Goal: Task Accomplishment & Management: Manage account settings

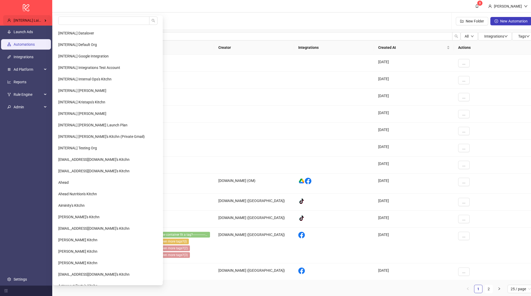
click at [33, 23] on div "[INTERNAL] Laith's Kitchn" at bounding box center [27, 20] width 48 height 10
click at [77, 19] on input "search" at bounding box center [103, 20] width 91 height 8
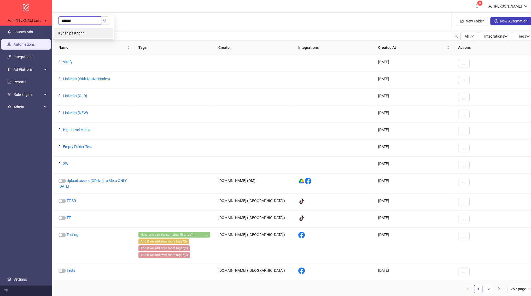
type input "*******"
click at [78, 31] on li "Kynship's Kitchn" at bounding box center [83, 33] width 59 height 10
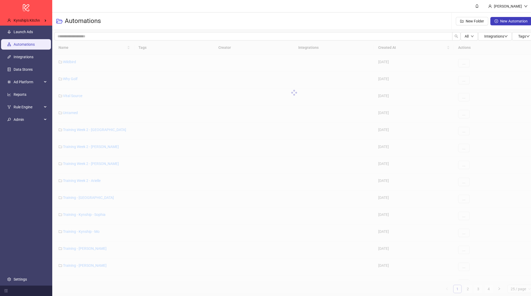
click at [22, 55] on link "Integrations" at bounding box center [24, 57] width 20 height 4
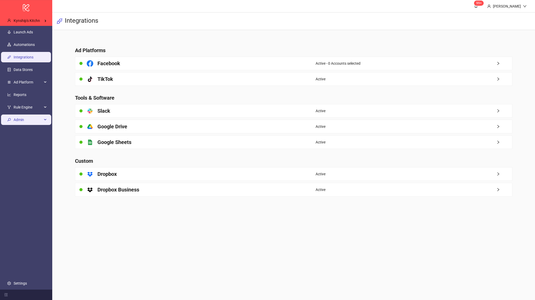
click at [26, 117] on span "Admin" at bounding box center [28, 120] width 29 height 10
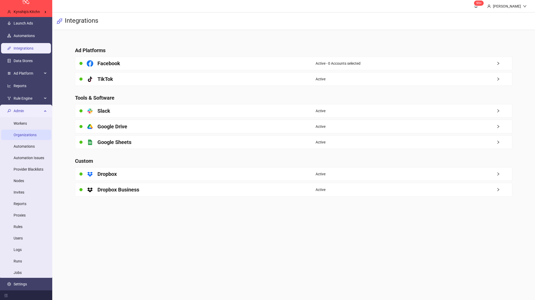
scroll to position [7, 0]
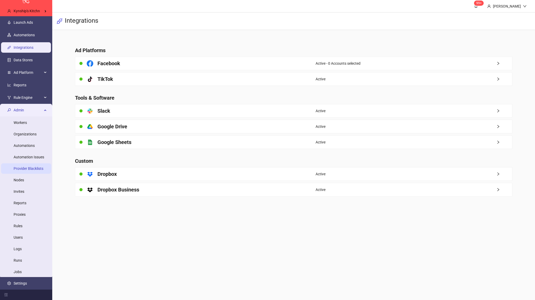
click at [28, 167] on link "Provider Blacklists" at bounding box center [29, 169] width 30 height 4
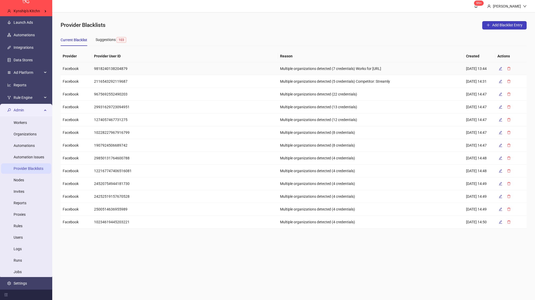
click at [114, 67] on td "9818240138204879" at bounding box center [185, 68] width 186 height 13
copy td "9818240138204879"
click at [22, 72] on span "Ad Platform" at bounding box center [28, 72] width 29 height 10
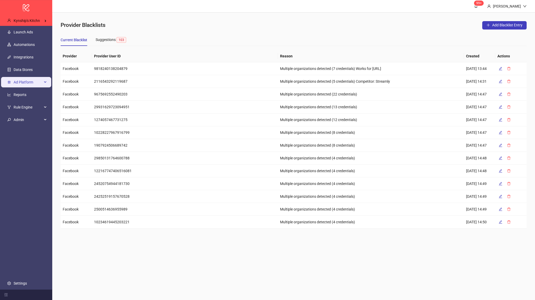
click at [25, 80] on span "Ad Platform" at bounding box center [28, 82] width 29 height 10
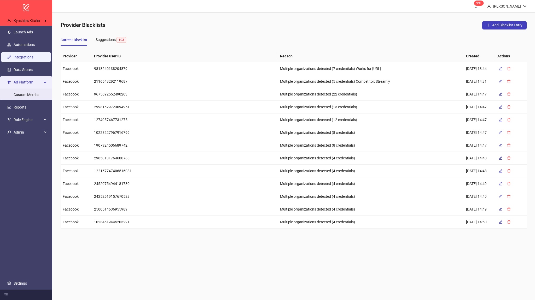
click at [27, 55] on link "Integrations" at bounding box center [24, 57] width 20 height 4
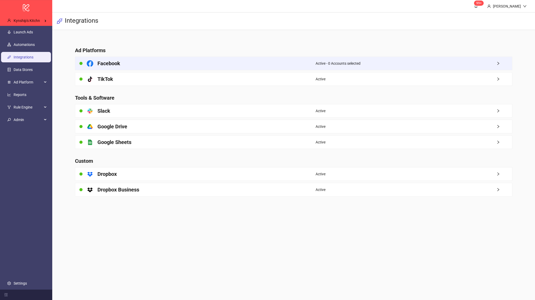
click at [115, 65] on h4 "Facebook" at bounding box center [108, 63] width 23 height 7
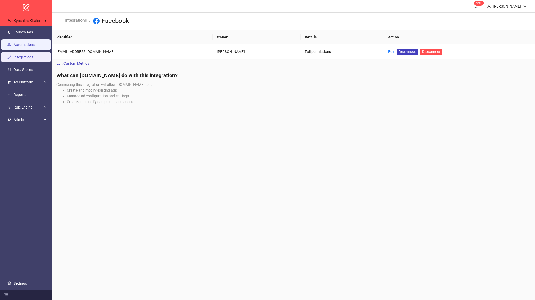
click at [31, 45] on link "Automations" at bounding box center [24, 45] width 21 height 4
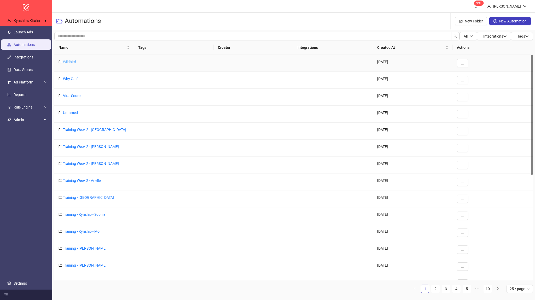
click at [68, 63] on link "Wildbird" at bounding box center [69, 62] width 13 height 4
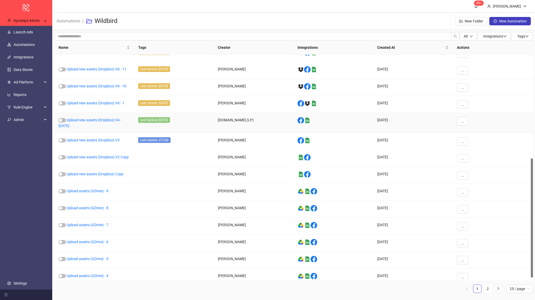
scroll to position [202, 0]
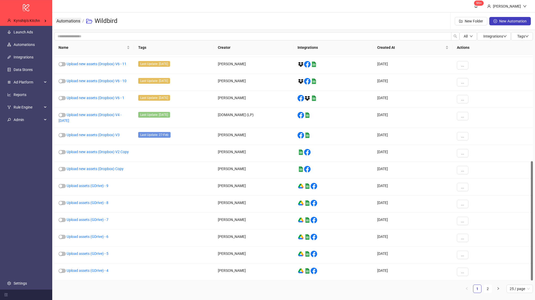
click at [66, 22] on link "Automations" at bounding box center [68, 21] width 26 height 6
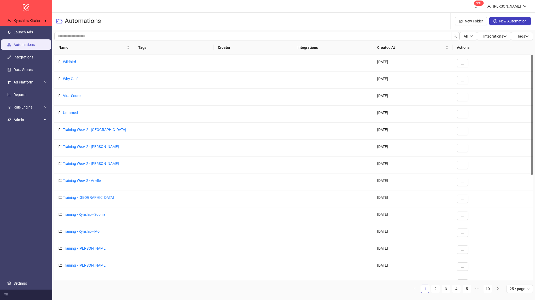
click at [232, 48] on th "Creator" at bounding box center [254, 47] width 80 height 14
click at [86, 37] on div "Click to sort ascending" at bounding box center [93, 37] width 41 height 9
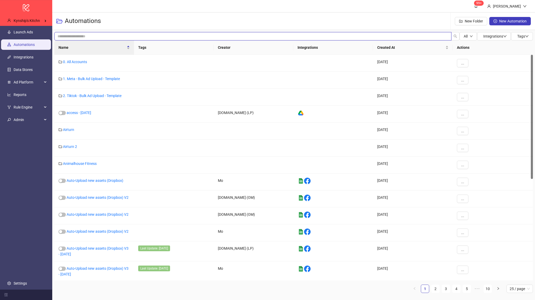
click at [67, 35] on input "search" at bounding box center [252, 36] width 397 height 8
type input "****"
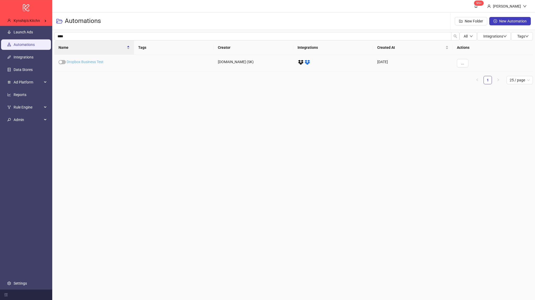
click at [90, 60] on link "Dropbox Business Test" at bounding box center [85, 62] width 37 height 4
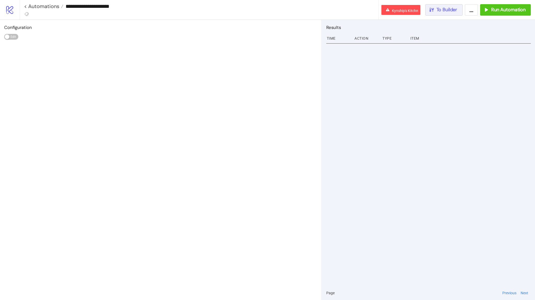
click at [448, 8] on span "To Builder" at bounding box center [446, 10] width 21 height 6
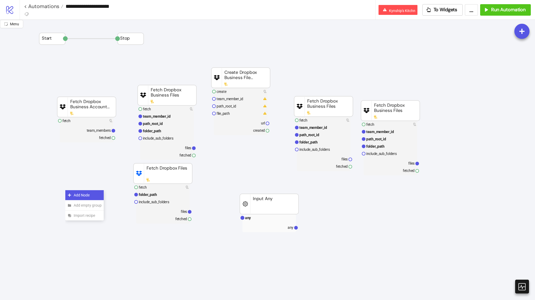
click at [73, 193] on div "Add Node" at bounding box center [84, 195] width 38 height 10
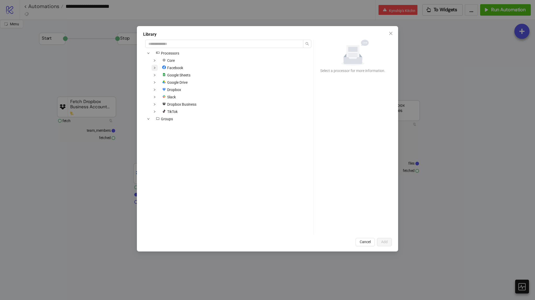
click at [155, 67] on icon "down" at bounding box center [154, 68] width 3 height 3
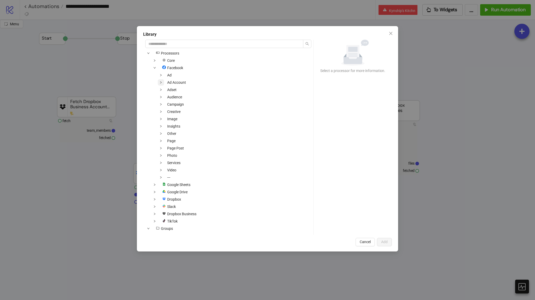
click at [160, 82] on icon "down" at bounding box center [161, 82] width 2 height 2
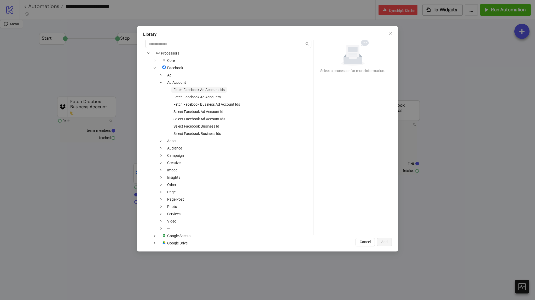
click at [196, 91] on span "Fetch Facebook Ad Account Ids" at bounding box center [198, 90] width 51 height 4
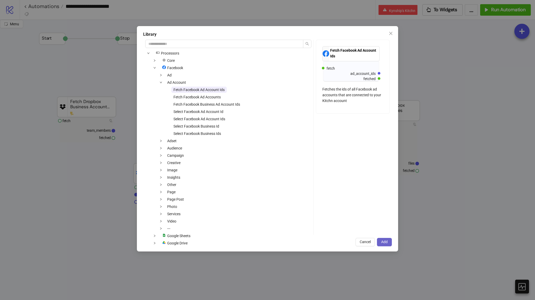
click at [387, 243] on span "Add" at bounding box center [384, 242] width 7 height 4
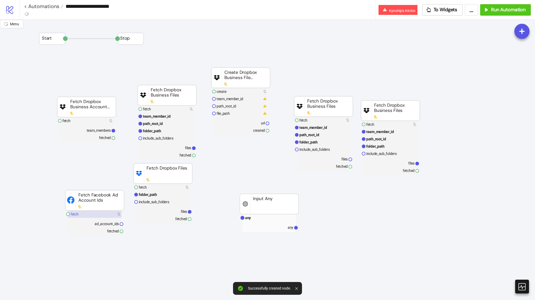
click at [108, 212] on rect at bounding box center [95, 214] width 54 height 7
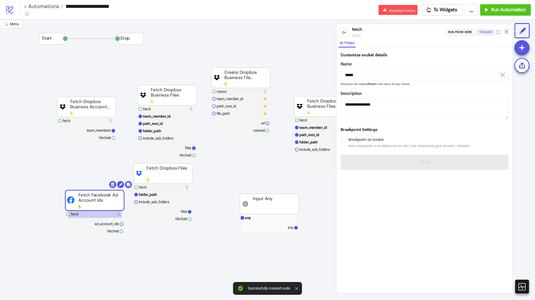
click at [487, 33] on div "Trigger" at bounding box center [485, 32] width 13 height 6
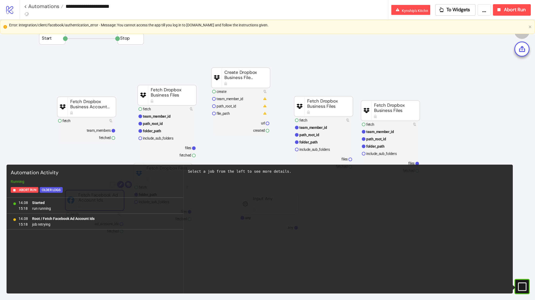
drag, startPoint x: 282, startPoint y: 26, endPoint x: 117, endPoint y: 26, distance: 165.5
click at [117, 26] on div "Error: integration/client/facebook/authentication_error - Message: You cannot a…" at bounding box center [267, 25] width 517 height 6
copy div "You cannot access the app till you log in to www.facebook.com and follow the in…"
click at [508, 9] on span "Abort Run" at bounding box center [515, 10] width 22 height 6
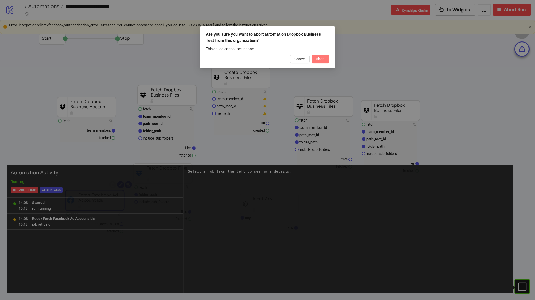
click at [319, 58] on span "Abort" at bounding box center [320, 59] width 9 height 4
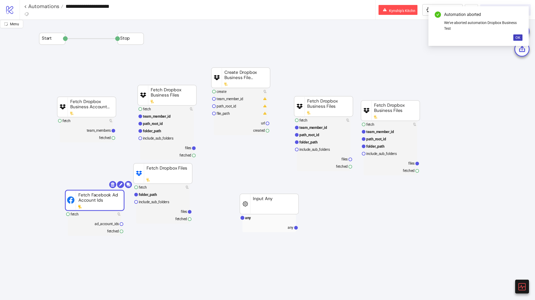
drag, startPoint x: 83, startPoint y: 189, endPoint x: 108, endPoint y: 188, distance: 25.1
click at [109, 196] on rect at bounding box center [94, 200] width 59 height 20
click at [110, 186] on body "**********" at bounding box center [267, 150] width 535 height 300
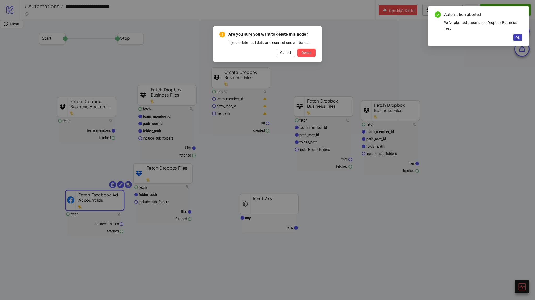
drag, startPoint x: 308, startPoint y: 52, endPoint x: 408, endPoint y: 79, distance: 103.9
click at [308, 52] on span "Delete" at bounding box center [306, 53] width 10 height 4
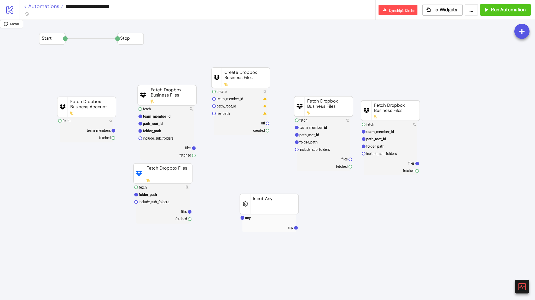
click at [36, 7] on link "< Automations" at bounding box center [43, 6] width 39 height 5
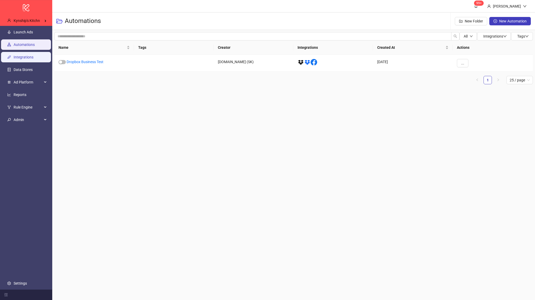
click at [33, 57] on link "Integrations" at bounding box center [24, 57] width 20 height 4
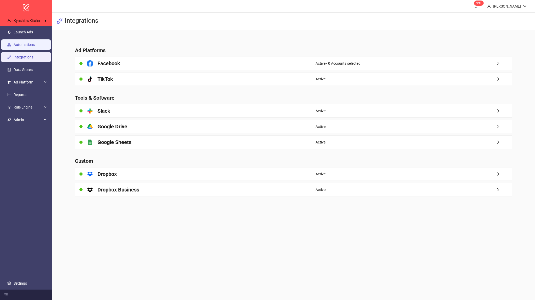
click at [33, 43] on link "Automations" at bounding box center [24, 45] width 21 height 4
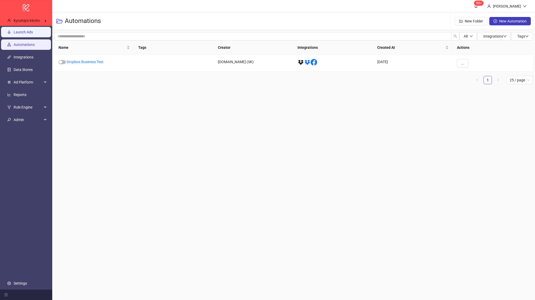
click at [33, 34] on link "Launch Ads" at bounding box center [23, 32] width 19 height 4
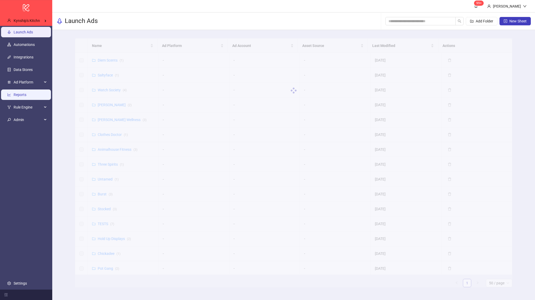
click at [26, 96] on link "Reports" at bounding box center [20, 95] width 13 height 4
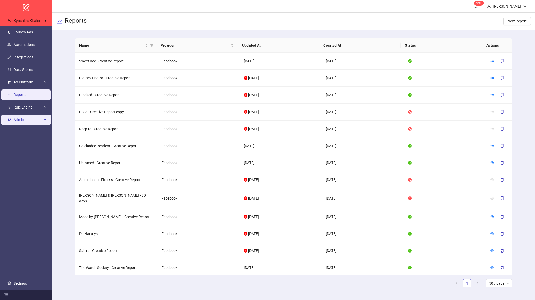
click at [28, 121] on span "Admin" at bounding box center [28, 120] width 29 height 10
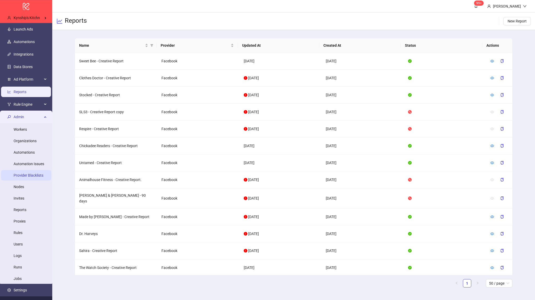
click at [25, 178] on link "Provider Blacklists" at bounding box center [29, 175] width 30 height 4
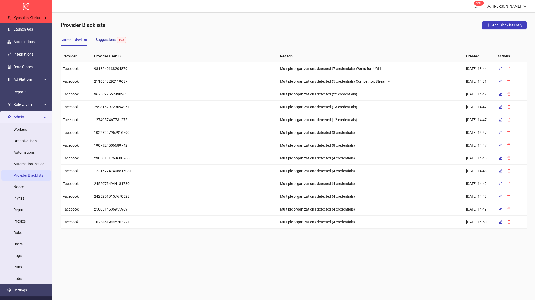
click at [114, 42] on div "Suggestions 103" at bounding box center [112, 40] width 33 height 6
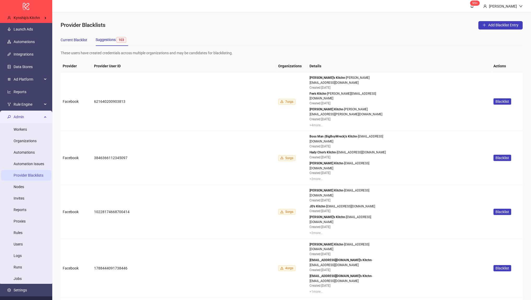
click at [76, 37] on div "Current Blacklist" at bounding box center [74, 40] width 27 height 6
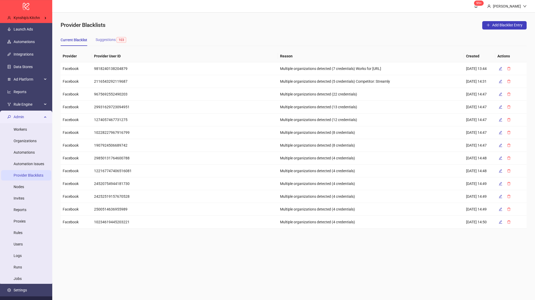
click at [98, 35] on div "Suggestions 103" at bounding box center [112, 40] width 33 height 12
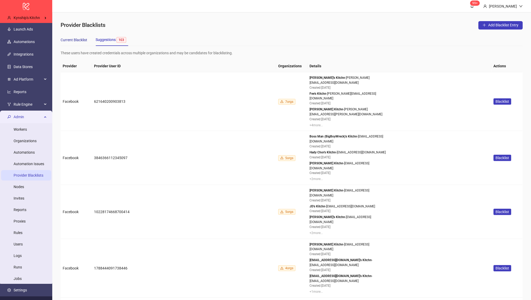
click at [81, 39] on div "Current Blacklist" at bounding box center [74, 40] width 27 height 6
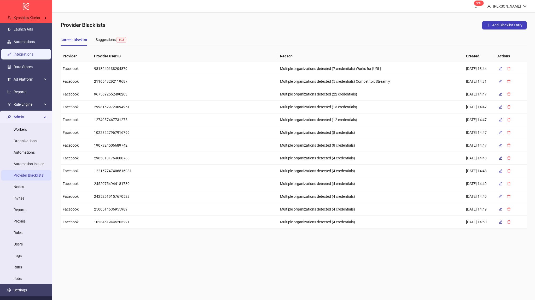
click at [25, 55] on link "Integrations" at bounding box center [24, 54] width 20 height 4
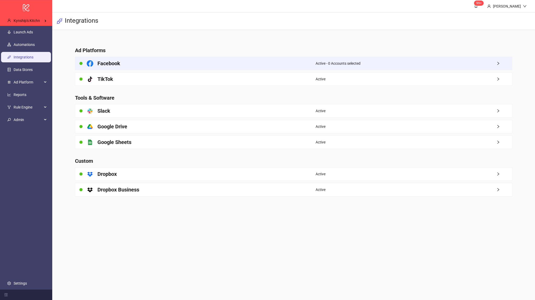
click at [159, 65] on div "Facebook" at bounding box center [195, 63] width 240 height 13
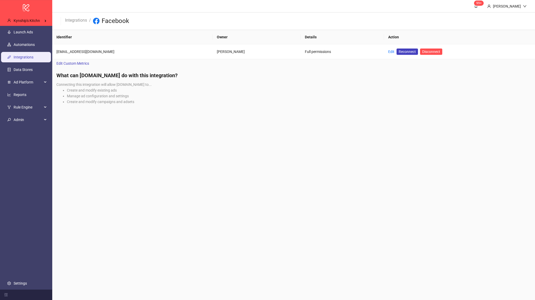
click at [228, 99] on li "Create and modify campaigns and adsets" at bounding box center [299, 102] width 464 height 6
click at [31, 116] on span "Admin" at bounding box center [28, 120] width 29 height 10
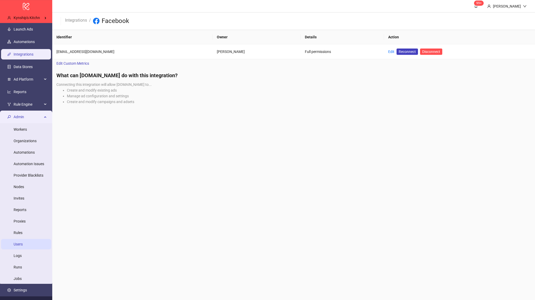
click at [23, 246] on link "Users" at bounding box center [18, 244] width 9 height 4
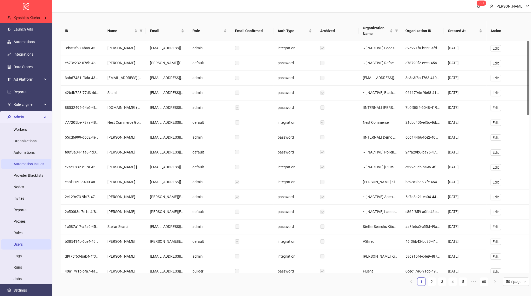
drag, startPoint x: 35, startPoint y: 167, endPoint x: 33, endPoint y: 173, distance: 6.1
click at [35, 166] on link "Automation Issues" at bounding box center [29, 164] width 31 height 4
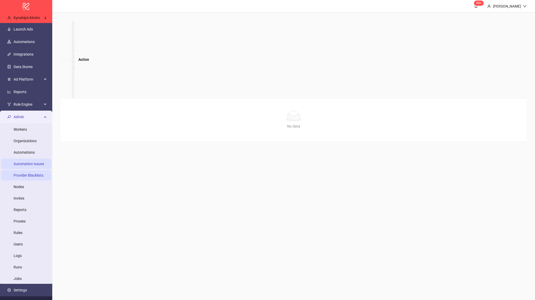
click at [32, 177] on link "Provider Blacklists" at bounding box center [29, 175] width 30 height 4
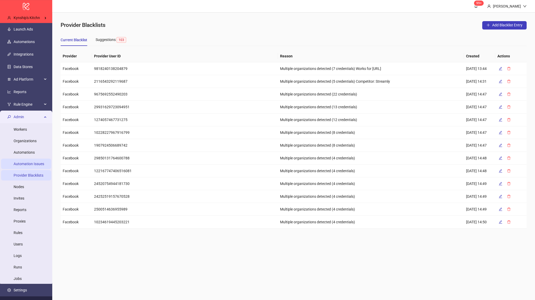
click at [36, 162] on link "Automation Issues" at bounding box center [29, 164] width 31 height 4
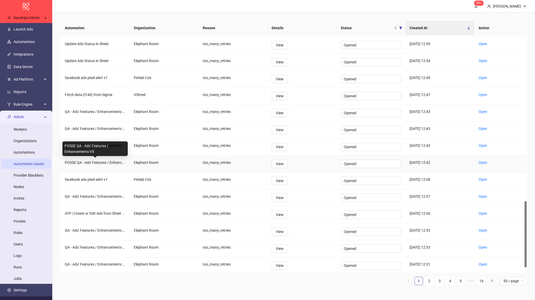
scroll to position [611, 0]
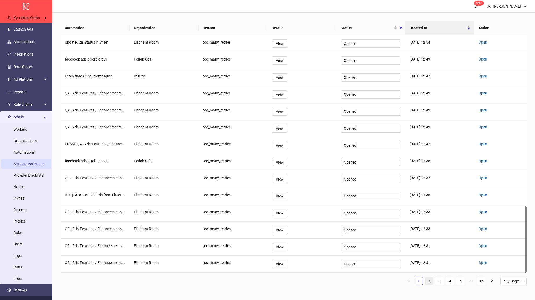
click at [430, 279] on link "2" at bounding box center [429, 281] width 8 height 8
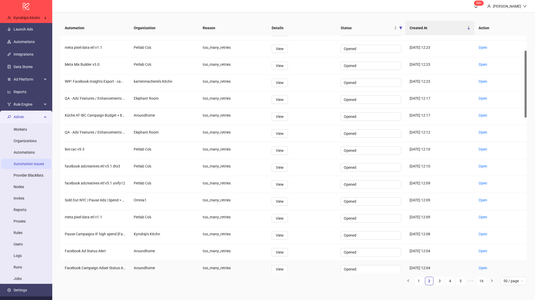
scroll to position [0, 0]
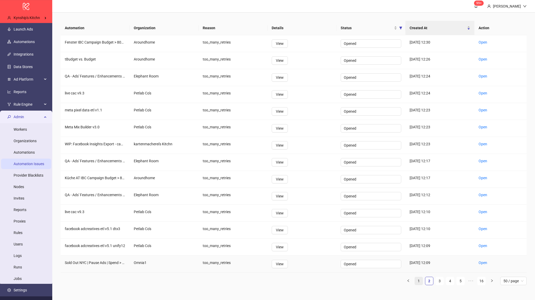
click at [420, 281] on link "1" at bounding box center [419, 281] width 8 height 8
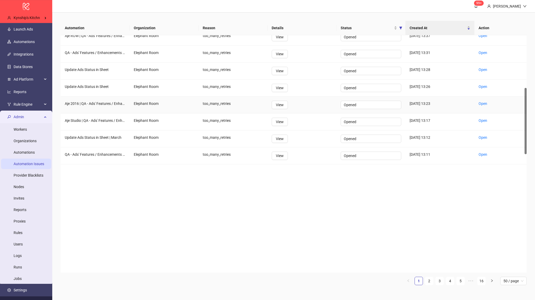
scroll to position [94, 0]
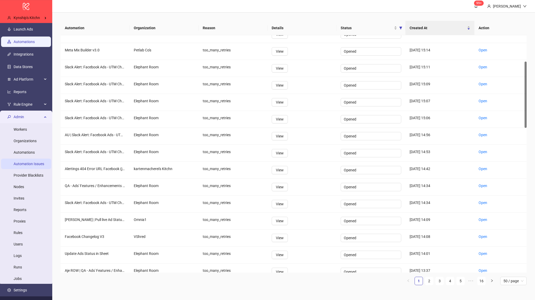
click at [25, 41] on link "Automations" at bounding box center [24, 42] width 21 height 4
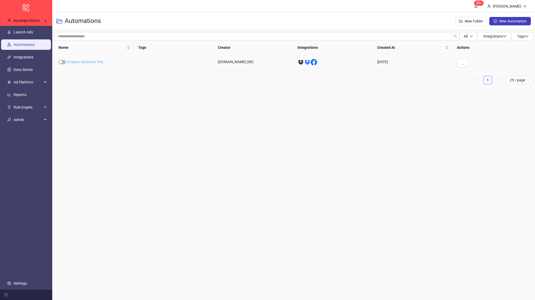
click at [90, 62] on link "Dropbox Business Test" at bounding box center [85, 62] width 37 height 4
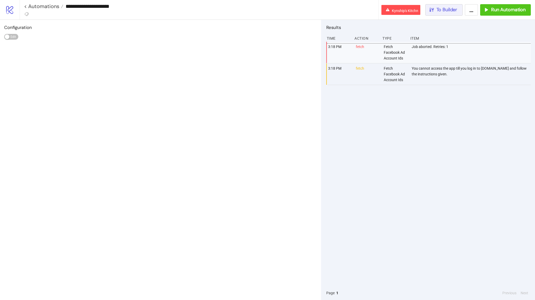
click at [438, 14] on button "To Builder" at bounding box center [444, 9] width 38 height 11
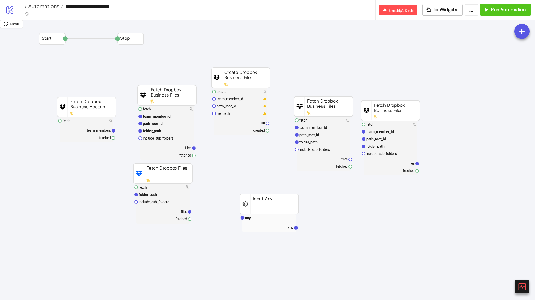
click at [526, 286] on div at bounding box center [521, 286] width 15 height 15
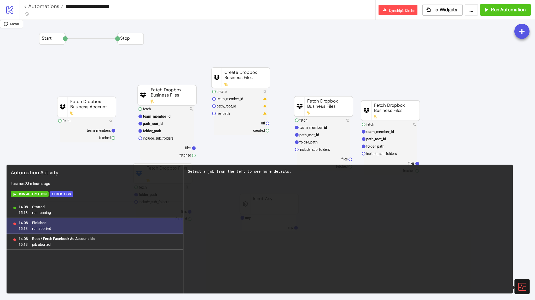
click at [66, 229] on div "14.08 15:18 Finished run aborted" at bounding box center [95, 226] width 177 height 16
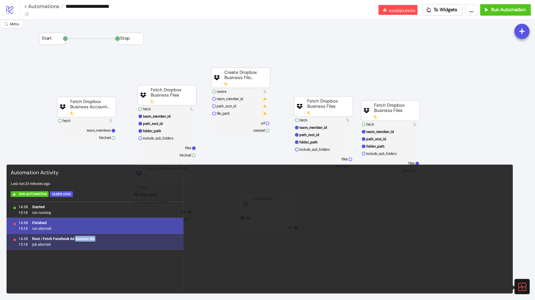
click at [75, 241] on div "Root / Fetch Facebook Ad Account Ids job aborted" at bounding box center [63, 241] width 62 height 11
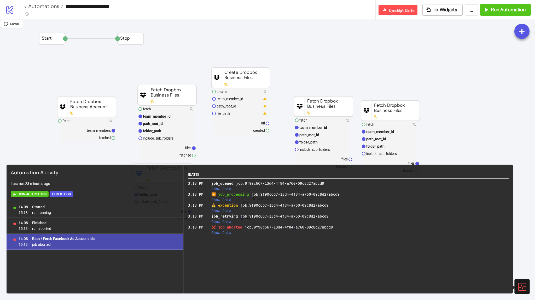
click at [216, 214] on span "job_retrying" at bounding box center [224, 216] width 26 height 4
click at [217, 212] on button "Show Data" at bounding box center [221, 211] width 20 height 4
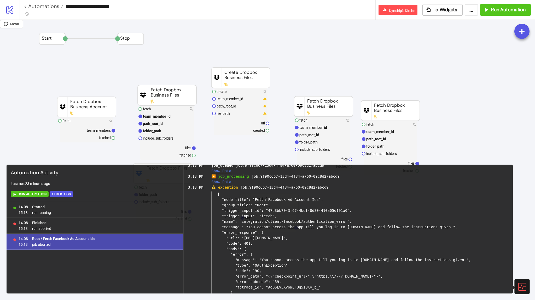
scroll to position [75, 0]
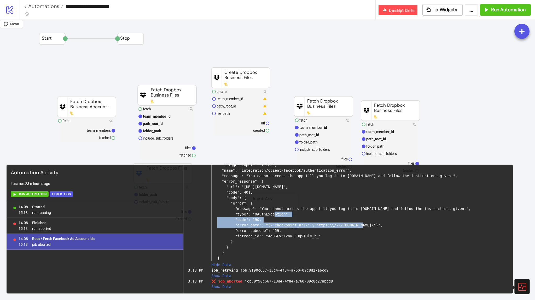
drag, startPoint x: 262, startPoint y: 210, endPoint x: 470, endPoint y: 207, distance: 207.8
click at [470, 207] on div "{ "node_title": "Fetch Facebook Ad Account Ids", "group_title": "Root", "trigge…" at bounding box center [359, 200] width 297 height 121
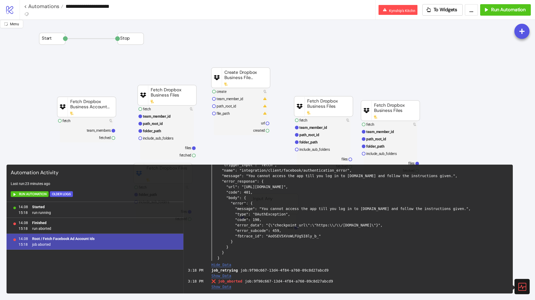
click at [420, 190] on div "{ "node_title": "Fetch Facebook Ad Account Ids", "group_title": "Root", "trigge…" at bounding box center [359, 200] width 297 height 121
click at [52, 8] on link "< Automations" at bounding box center [43, 6] width 39 height 5
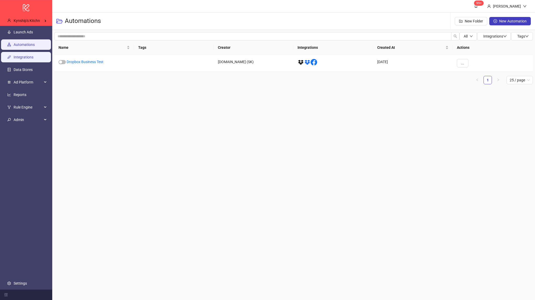
click at [25, 55] on link "Integrations" at bounding box center [24, 57] width 20 height 4
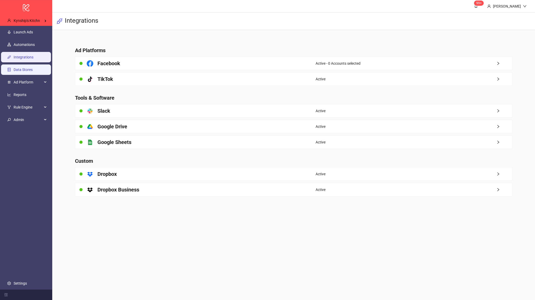
click at [25, 68] on link "Data Stores" at bounding box center [23, 70] width 19 height 4
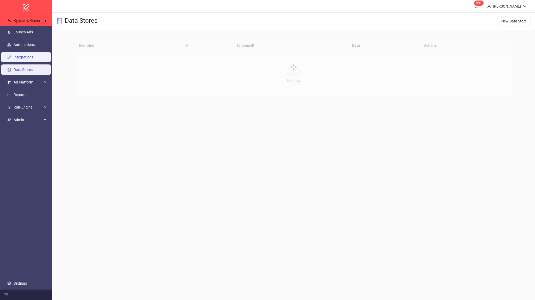
click at [23, 55] on link "Integrations" at bounding box center [24, 57] width 20 height 4
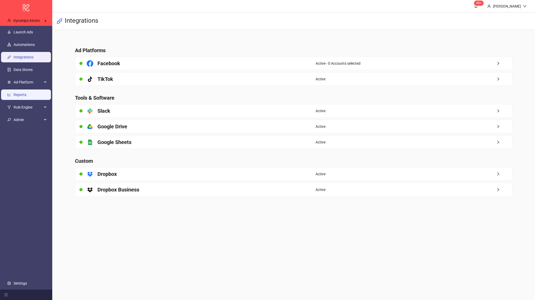
click at [25, 96] on link "Reports" at bounding box center [20, 95] width 13 height 4
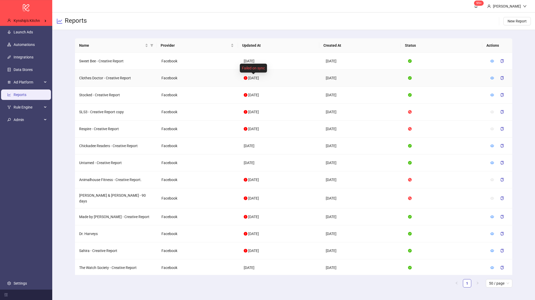
click at [244, 78] on icon "exclamation-circle" at bounding box center [246, 78] width 4 height 4
click at [490, 80] on link at bounding box center [492, 78] width 4 height 4
click at [23, 68] on link "Data Stores" at bounding box center [23, 70] width 19 height 4
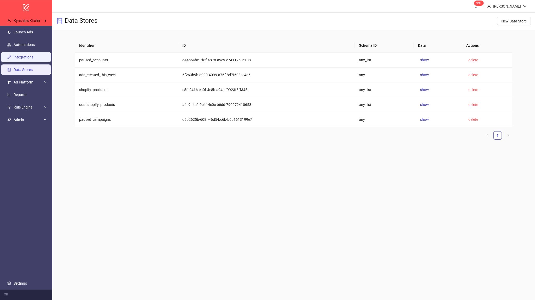
click at [23, 56] on link "Integrations" at bounding box center [24, 57] width 20 height 4
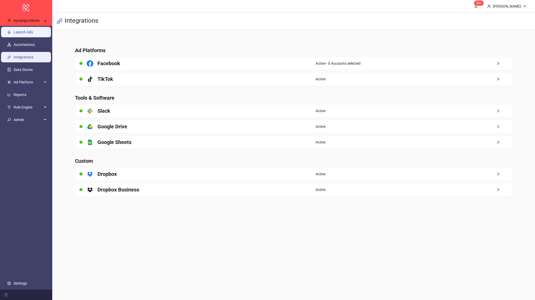
click at [29, 32] on link "Launch Ads" at bounding box center [23, 32] width 19 height 4
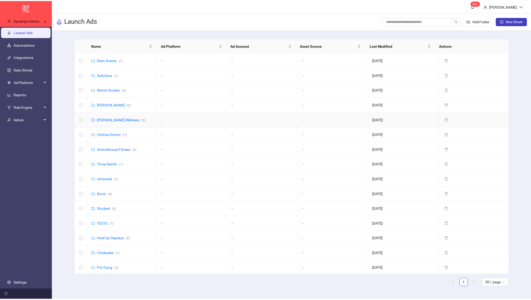
scroll to position [89, 0]
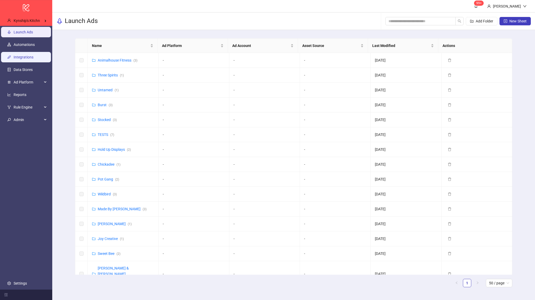
click at [33, 55] on link "Integrations" at bounding box center [24, 57] width 20 height 4
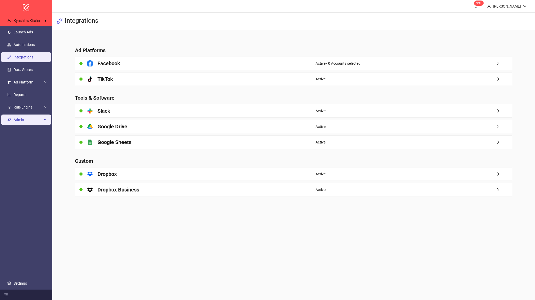
click at [28, 120] on span "Admin" at bounding box center [28, 120] width 29 height 10
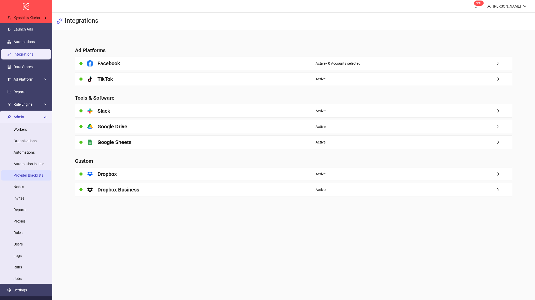
click at [27, 174] on link "Provider Blacklists" at bounding box center [29, 175] width 30 height 4
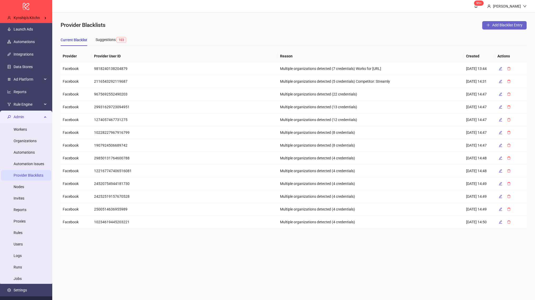
click at [491, 28] on button "Add Blacklist Entry" at bounding box center [504, 25] width 44 height 8
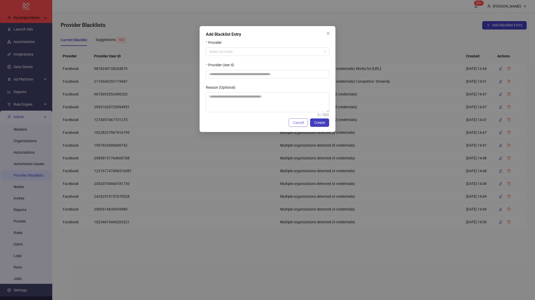
click at [289, 121] on button "Cancel" at bounding box center [297, 123] width 19 height 8
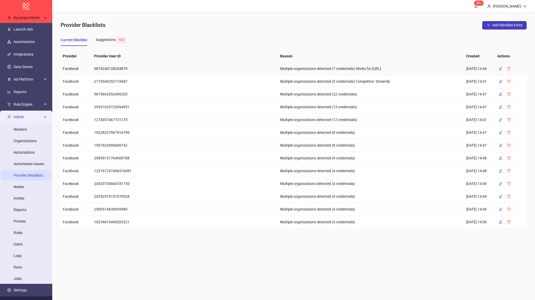
click at [280, 73] on td "Multiple organizations detected (7 credentials) Works for AdManage.ai" at bounding box center [371, 68] width 186 height 13
click at [106, 43] on div "Suggestions 103" at bounding box center [112, 40] width 33 height 12
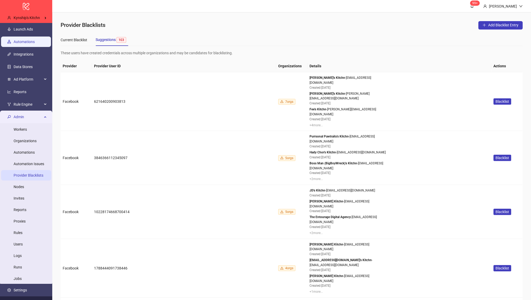
click at [23, 40] on link "Automations" at bounding box center [24, 42] width 21 height 4
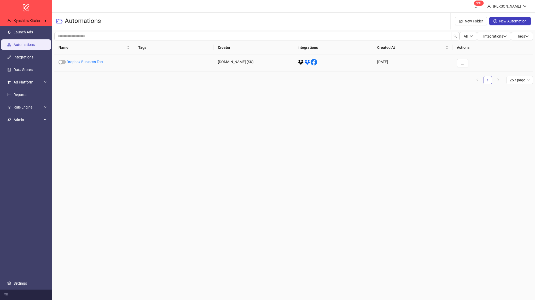
click at [75, 59] on div "Dropbox Business Test" at bounding box center [94, 63] width 80 height 17
click at [76, 64] on link "Dropbox Business Test" at bounding box center [85, 62] width 37 height 4
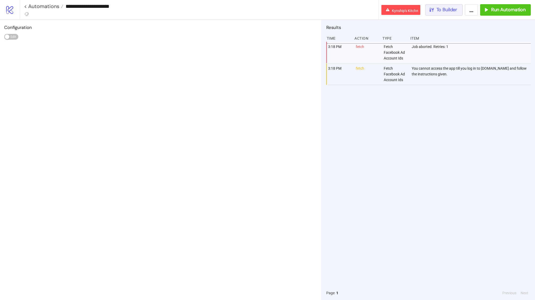
click at [434, 11] on icon "button" at bounding box center [431, 10] width 6 height 6
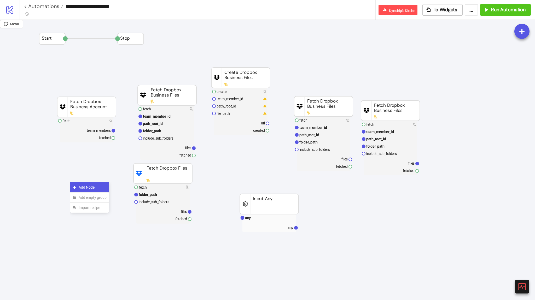
click at [76, 184] on div "Add Node" at bounding box center [89, 187] width 38 height 10
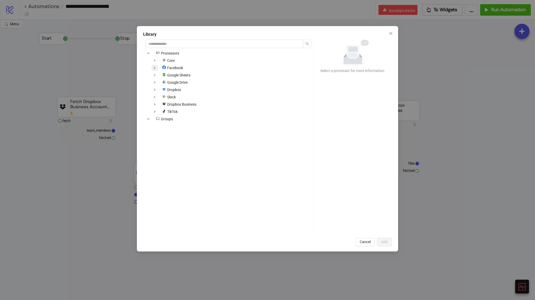
click at [157, 67] on span at bounding box center [154, 68] width 6 height 6
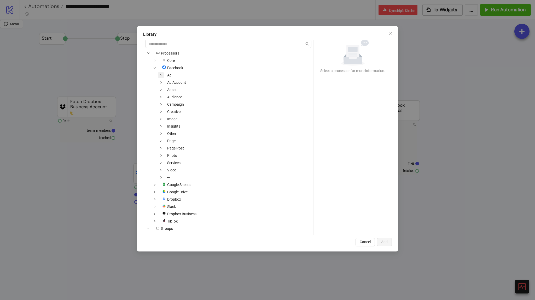
click at [161, 75] on icon "down" at bounding box center [161, 75] width 3 height 3
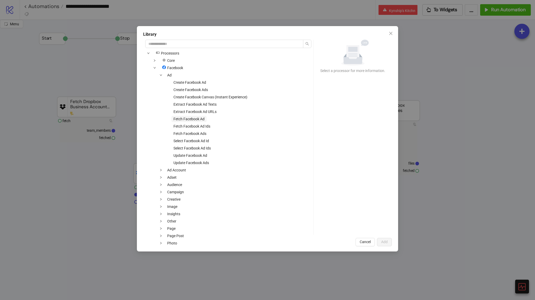
click at [188, 120] on span "Fetch Facebook Ad" at bounding box center [188, 119] width 31 height 4
click at [194, 126] on span "Fetch Facebook Ad Ids" at bounding box center [191, 126] width 37 height 4
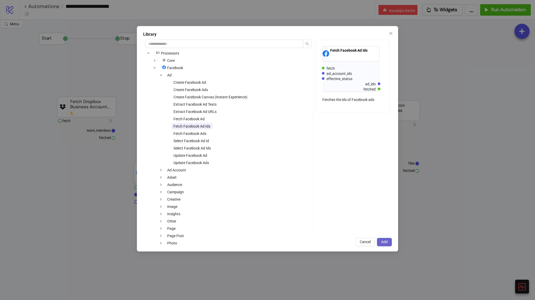
click at [383, 241] on span "Add" at bounding box center [384, 242] width 7 height 4
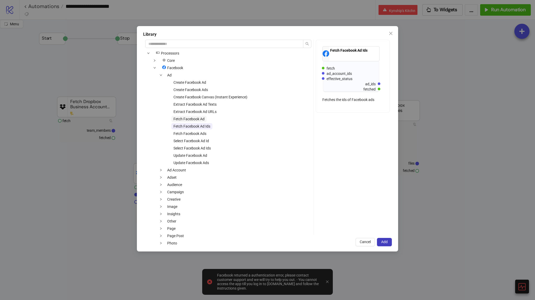
click at [192, 119] on span "Fetch Facebook Ad" at bounding box center [188, 119] width 31 height 4
click at [362, 246] on button "Cancel" at bounding box center [364, 242] width 19 height 8
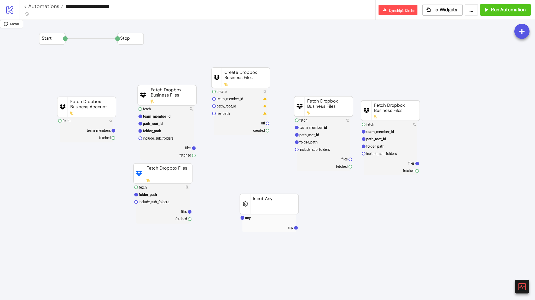
click at [11, 7] on icon "logo/logo-mobile" at bounding box center [9, 9] width 9 height 9
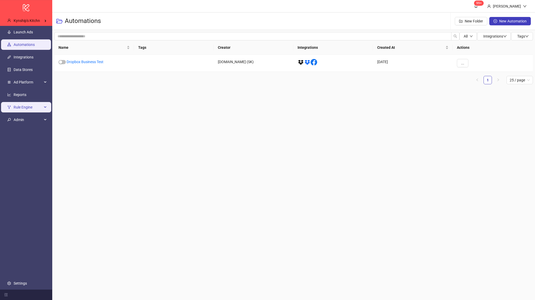
click at [40, 108] on span "Rule Engine" at bounding box center [28, 107] width 29 height 10
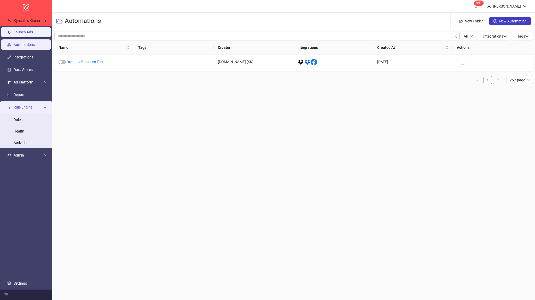
click at [32, 34] on link "Launch Ads" at bounding box center [23, 32] width 19 height 4
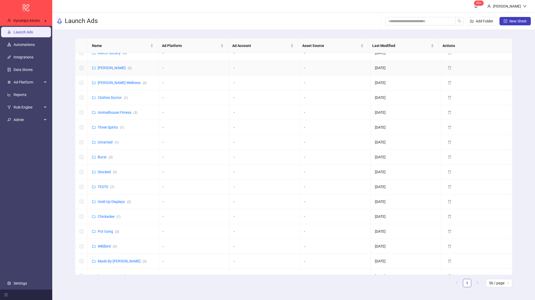
scroll to position [89, 0]
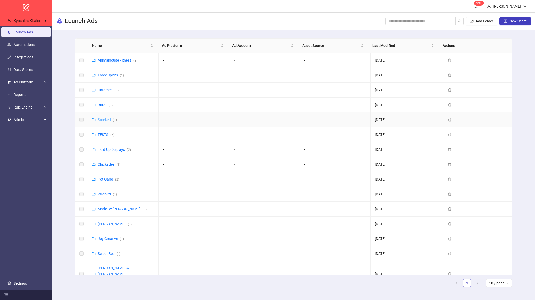
click at [105, 120] on link "Stocked ( 3 )" at bounding box center [107, 120] width 19 height 4
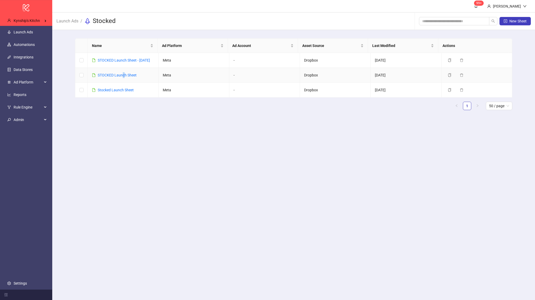
click at [123, 72] on div "STOCKED Launch Sheet" at bounding box center [117, 75] width 39 height 6
click at [123, 75] on link "STOCKED Launch Sheet" at bounding box center [117, 75] width 39 height 4
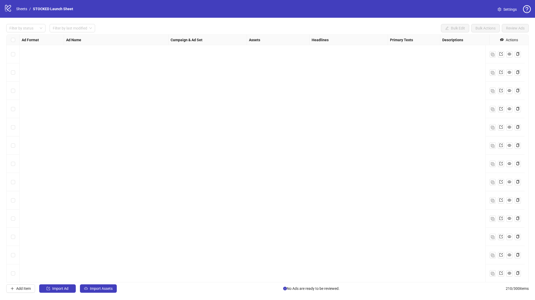
scroll to position [329, 0]
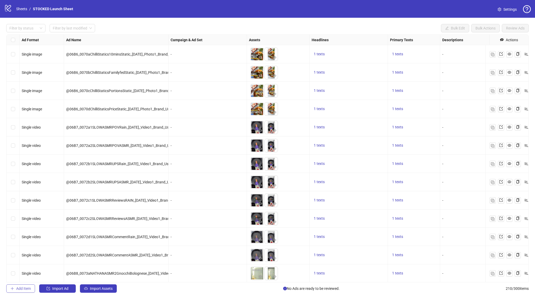
click at [28, 287] on span "Add Item" at bounding box center [23, 289] width 15 height 4
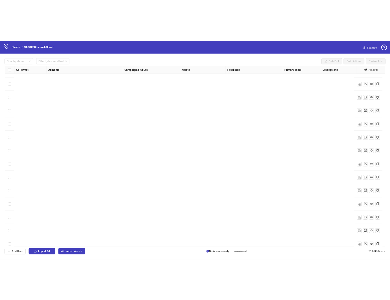
scroll to position [3623, 0]
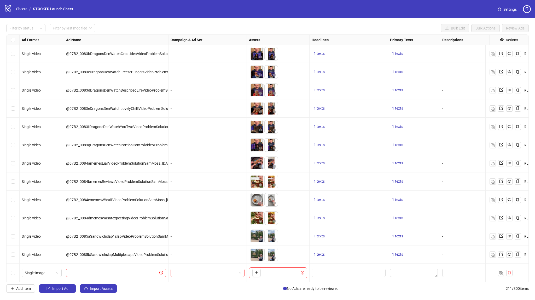
click at [142, 265] on div at bounding box center [116, 273] width 104 height 18
click at [145, 270] on input "text" at bounding box center [113, 273] width 89 height 6
click at [189, 271] on input "search" at bounding box center [205, 273] width 63 height 8
click at [192, 269] on input "search" at bounding box center [205, 273] width 63 height 8
click at [182, 269] on input "search" at bounding box center [205, 273] width 63 height 8
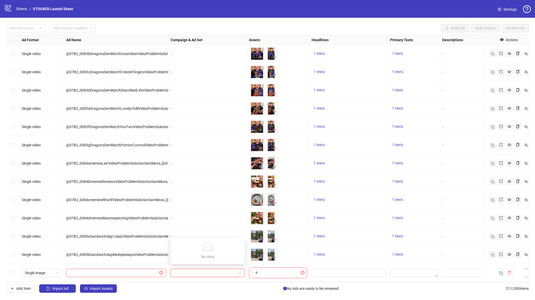
click at [157, 264] on div at bounding box center [116, 273] width 104 height 18
click at [184, 269] on input "search" at bounding box center [205, 273] width 63 height 8
click at [186, 271] on input "search" at bounding box center [205, 273] width 63 height 8
click at [257, 271] on icon "plus" at bounding box center [257, 273] width 4 height 4
click at [211, 274] on div at bounding box center [207, 273] width 78 height 18
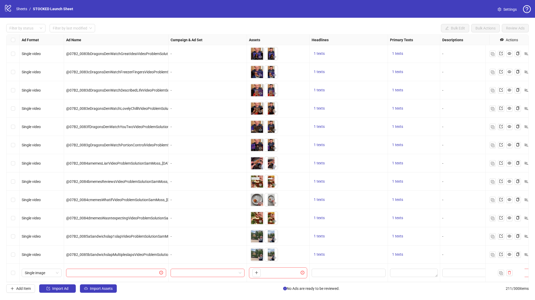
click at [231, 173] on div "-" at bounding box center [207, 182] width 78 height 18
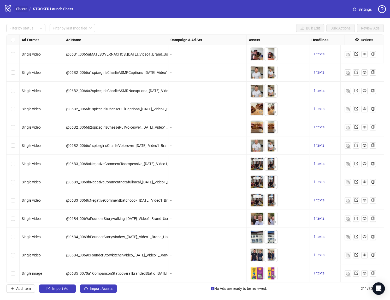
click at [19, 9] on link "Sheets" at bounding box center [21, 9] width 13 height 6
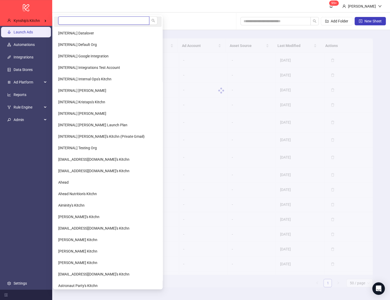
click at [70, 22] on input "search" at bounding box center [103, 20] width 91 height 8
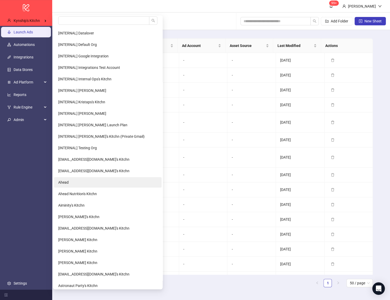
click at [80, 186] on li "Ahead" at bounding box center [108, 182] width 108 height 10
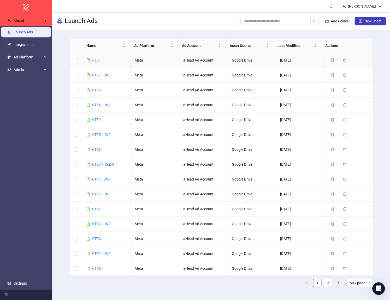
click at [97, 60] on link "CT61" at bounding box center [96, 60] width 9 height 4
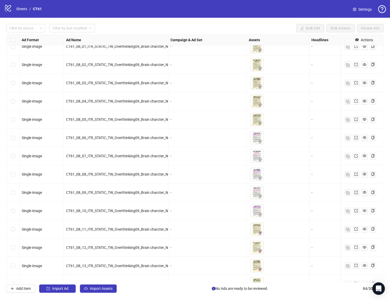
scroll to position [1302, 0]
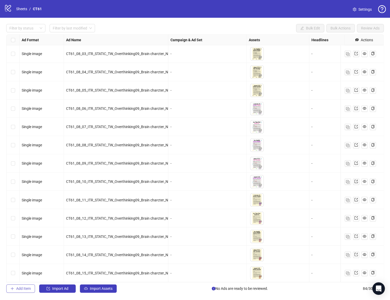
click at [30, 286] on button "Add Item" at bounding box center [20, 289] width 29 height 8
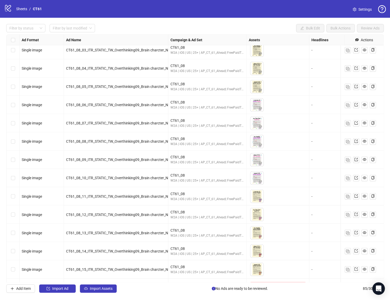
scroll to position [1320, 0]
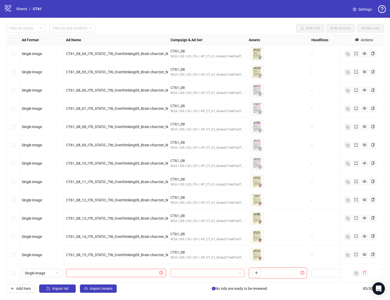
click at [224, 269] on input "search" at bounding box center [205, 273] width 63 height 8
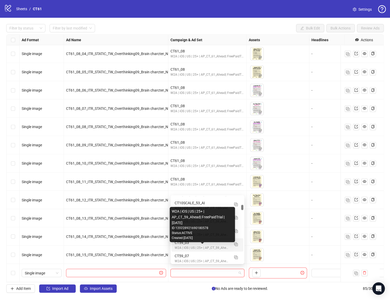
scroll to position [799, 0]
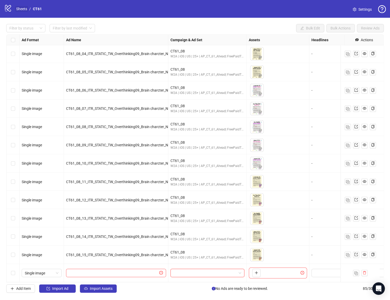
click at [23, 7] on link "Sheets" at bounding box center [21, 9] width 13 height 6
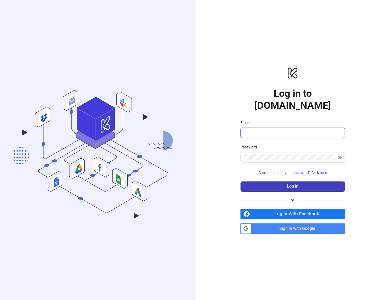
type input "**********"
click at [276, 223] on span "Sign in with Google" at bounding box center [299, 228] width 92 height 10
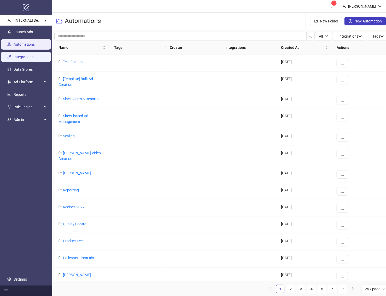
click at [33, 56] on link "Integrations" at bounding box center [24, 57] width 20 height 4
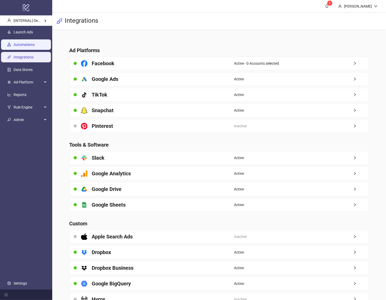
click at [35, 44] on link "Automations" at bounding box center [24, 45] width 21 height 4
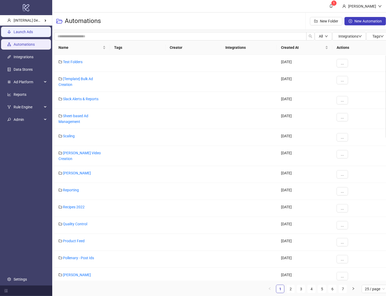
click at [33, 34] on link "Launch Ads" at bounding box center [23, 32] width 19 height 4
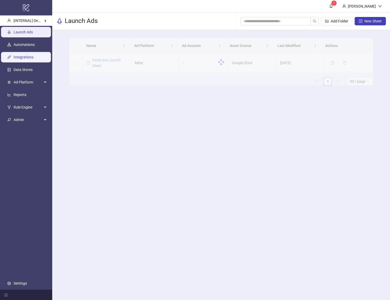
click at [33, 59] on link "Integrations" at bounding box center [24, 57] width 20 height 4
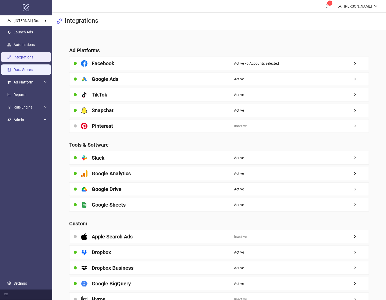
click at [33, 70] on link "Data Stores" at bounding box center [23, 70] width 19 height 4
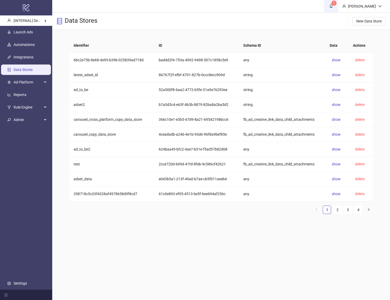
click at [333, 9] on link "1" at bounding box center [331, 6] width 14 height 12
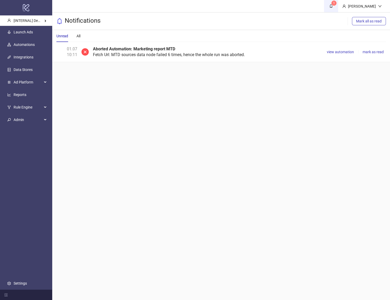
click at [335, 10] on link "1" at bounding box center [331, 6] width 14 height 12
click at [334, 8] on span "1" at bounding box center [331, 6] width 6 height 6
click at [51, 34] on ul "Launch Ads Automations Integrations Data Stores Ad Platform Reports Rule Engine…" at bounding box center [26, 158] width 52 height 264
click at [33, 34] on link "Launch Ads" at bounding box center [23, 32] width 19 height 4
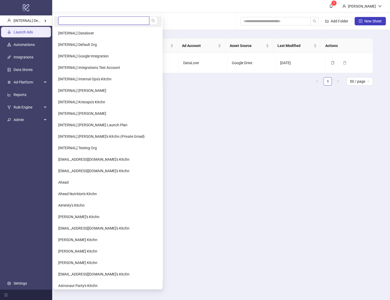
click at [69, 23] on input "search" at bounding box center [103, 20] width 91 height 8
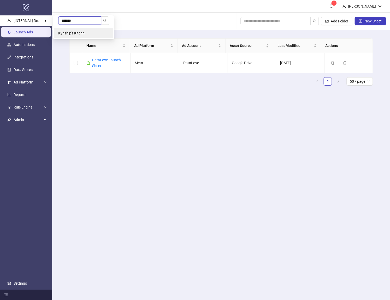
type input "*******"
click at [72, 32] on span "Kynship's Kitchn" at bounding box center [71, 33] width 26 height 4
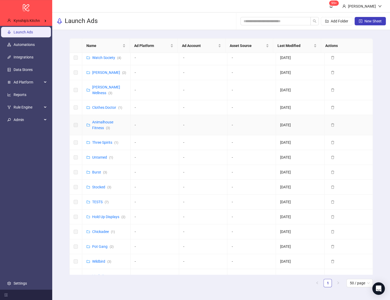
scroll to position [105, 0]
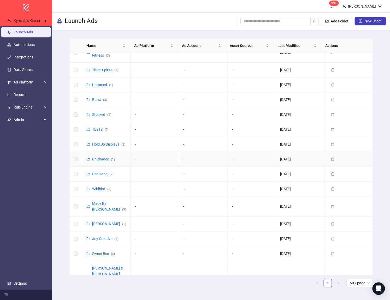
click at [102, 161] on td "Chickadee ( 1 )" at bounding box center [106, 159] width 49 height 15
click at [102, 160] on link "Chickadee ( 1 )" at bounding box center [103, 159] width 23 height 4
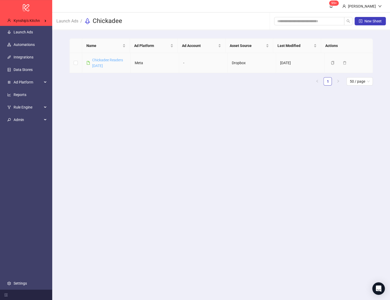
click at [111, 60] on link "Chickadee Readers 7-24-25" at bounding box center [107, 63] width 31 height 10
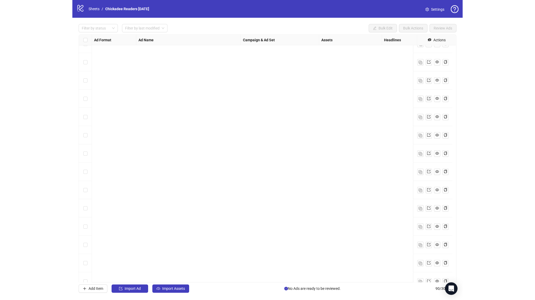
scroll to position [1411, 0]
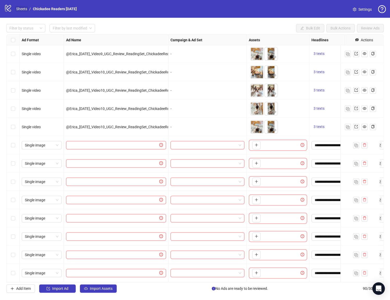
click at [17, 10] on link "Sheets" at bounding box center [21, 9] width 13 height 6
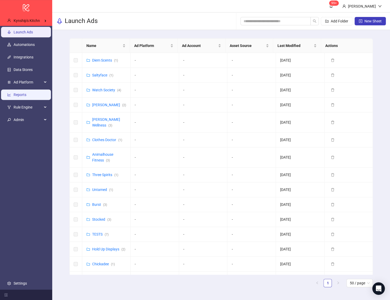
click at [26, 95] on link "Reports" at bounding box center [20, 95] width 13 height 4
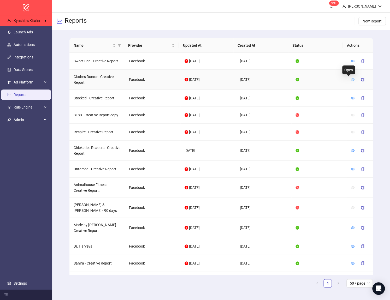
click at [351, 80] on icon "eye" at bounding box center [353, 80] width 4 height 4
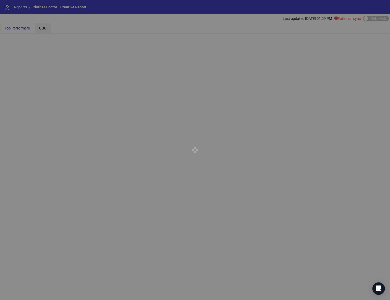
click at [372, 18] on div at bounding box center [195, 150] width 390 height 300
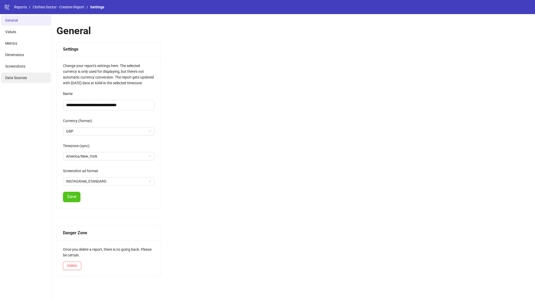
click at [32, 81] on li "Data Sources" at bounding box center [26, 78] width 50 height 10
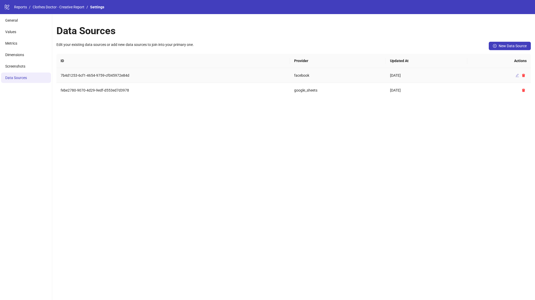
click at [517, 76] on icon "edit" at bounding box center [516, 75] width 3 height 3
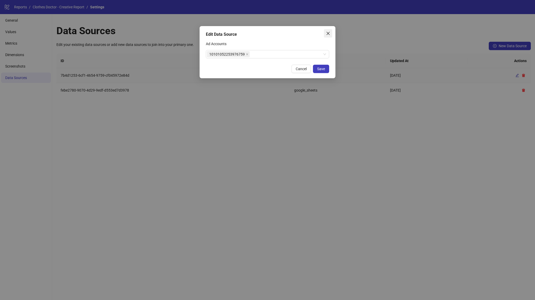
click at [326, 33] on icon "close" at bounding box center [328, 33] width 4 height 4
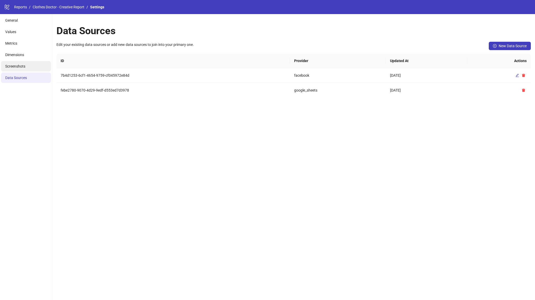
click at [7, 62] on li "Screenshots" at bounding box center [26, 66] width 50 height 10
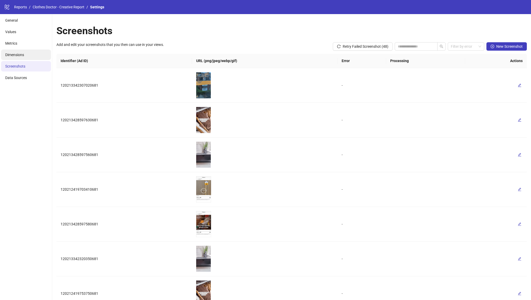
click at [24, 56] on span "Dimensions" at bounding box center [14, 55] width 19 height 4
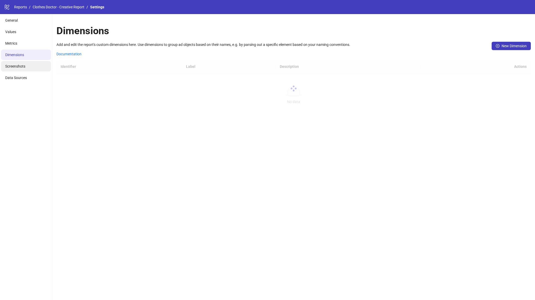
click at [34, 63] on li "Screenshots" at bounding box center [26, 66] width 50 height 10
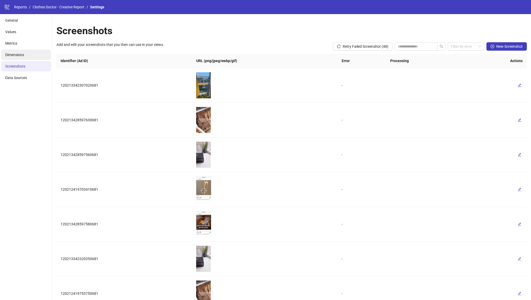
click at [34, 51] on li "Dimensions" at bounding box center [26, 55] width 50 height 10
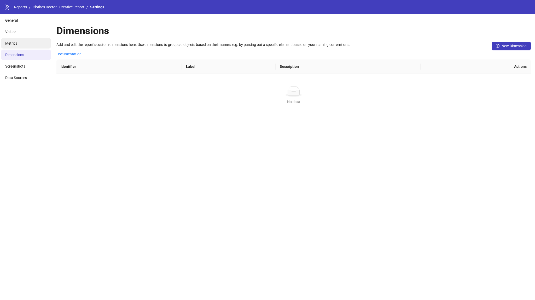
click at [34, 47] on li "Metrics" at bounding box center [26, 43] width 50 height 10
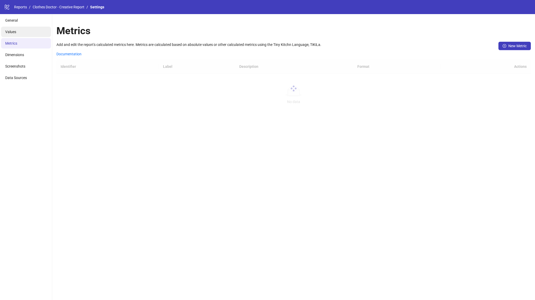
click at [32, 32] on li "Values" at bounding box center [26, 32] width 50 height 10
click at [33, 22] on li "General" at bounding box center [26, 20] width 50 height 10
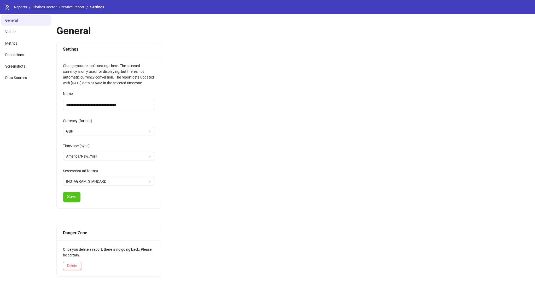
click at [61, 8] on link "Clothes Doctor - Creative Report" at bounding box center [59, 7] width 54 height 6
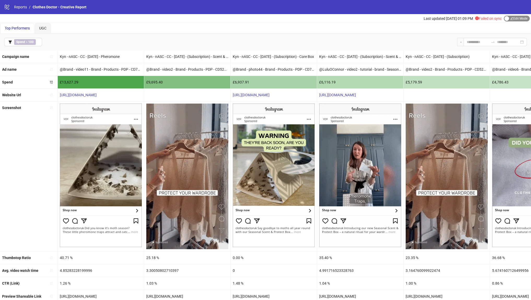
click at [509, 18] on span "Edit Mode Edit Mode" at bounding box center [517, 19] width 26 height 6
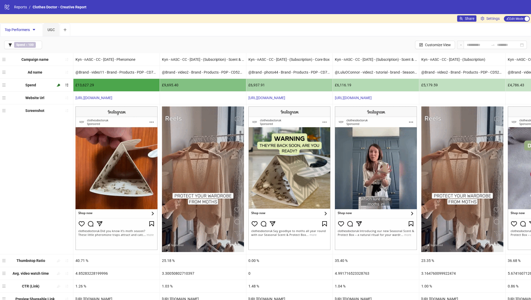
click at [521, 15] on div "Edit Mode Edit Mode" at bounding box center [517, 18] width 26 height 6
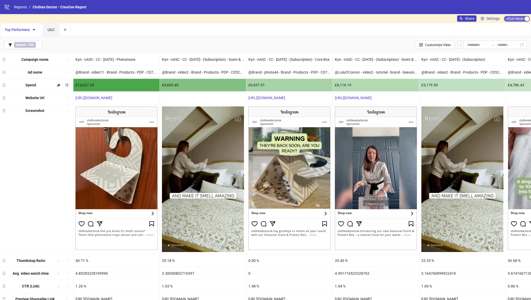
click at [520, 18] on span "Edit Mode Edit Mode" at bounding box center [517, 19] width 26 height 6
